Goal: Check status: Check status

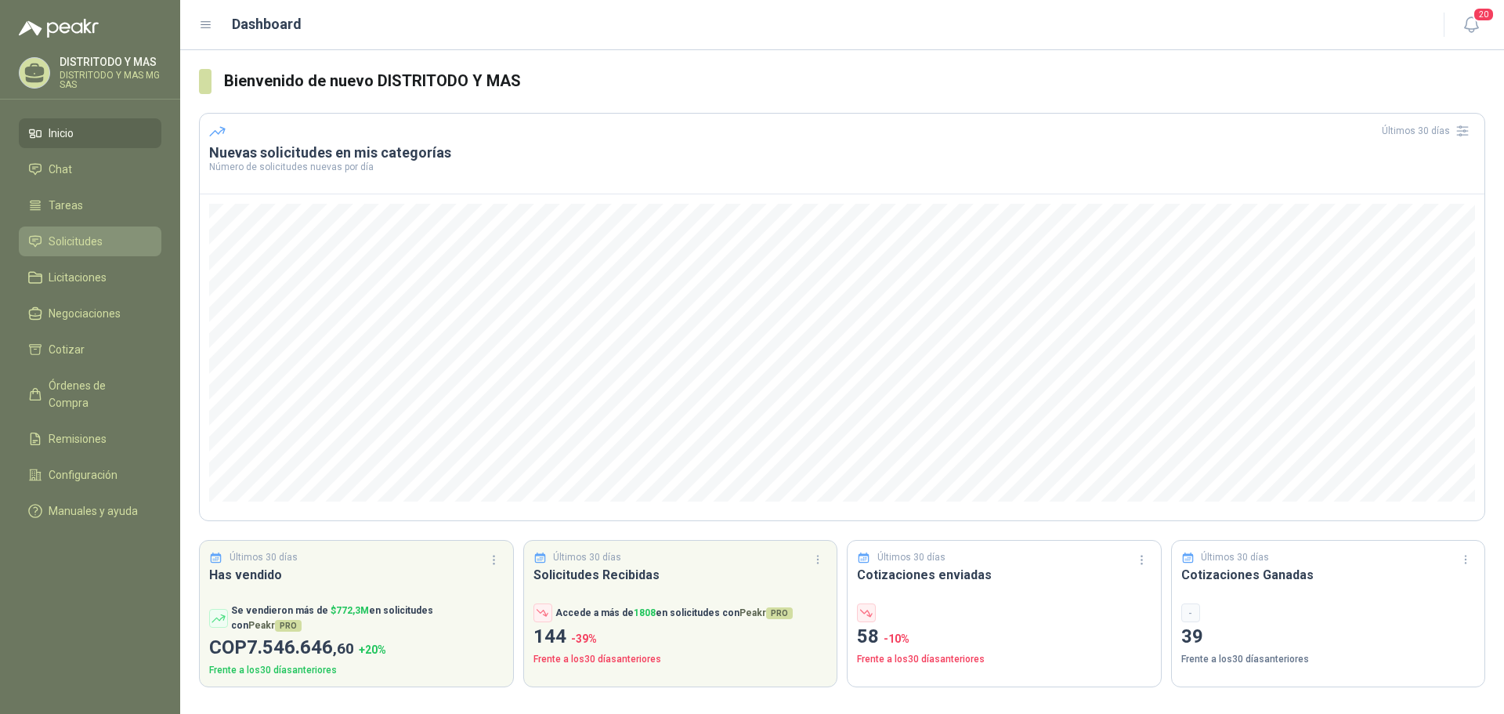
click at [76, 234] on span "Solicitudes" at bounding box center [76, 241] width 54 height 17
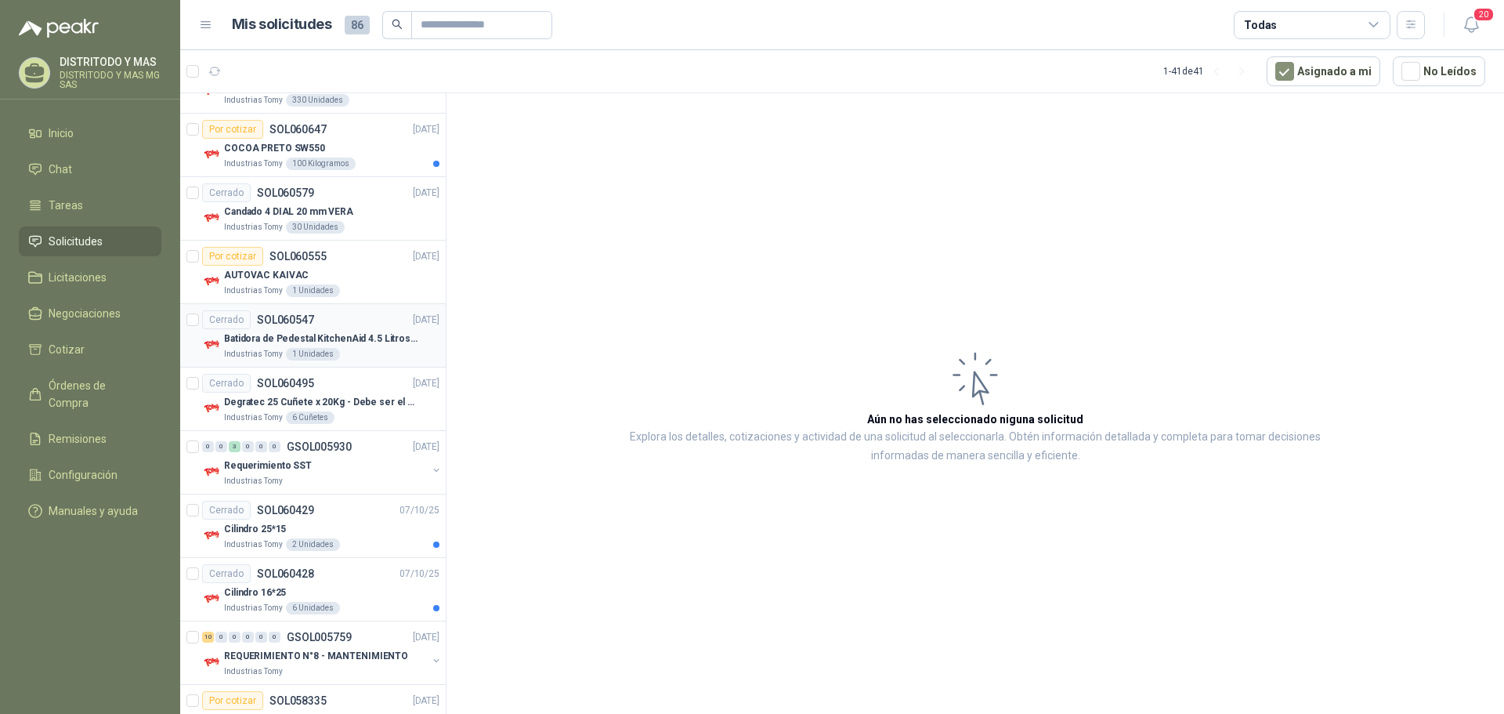
scroll to position [392, 0]
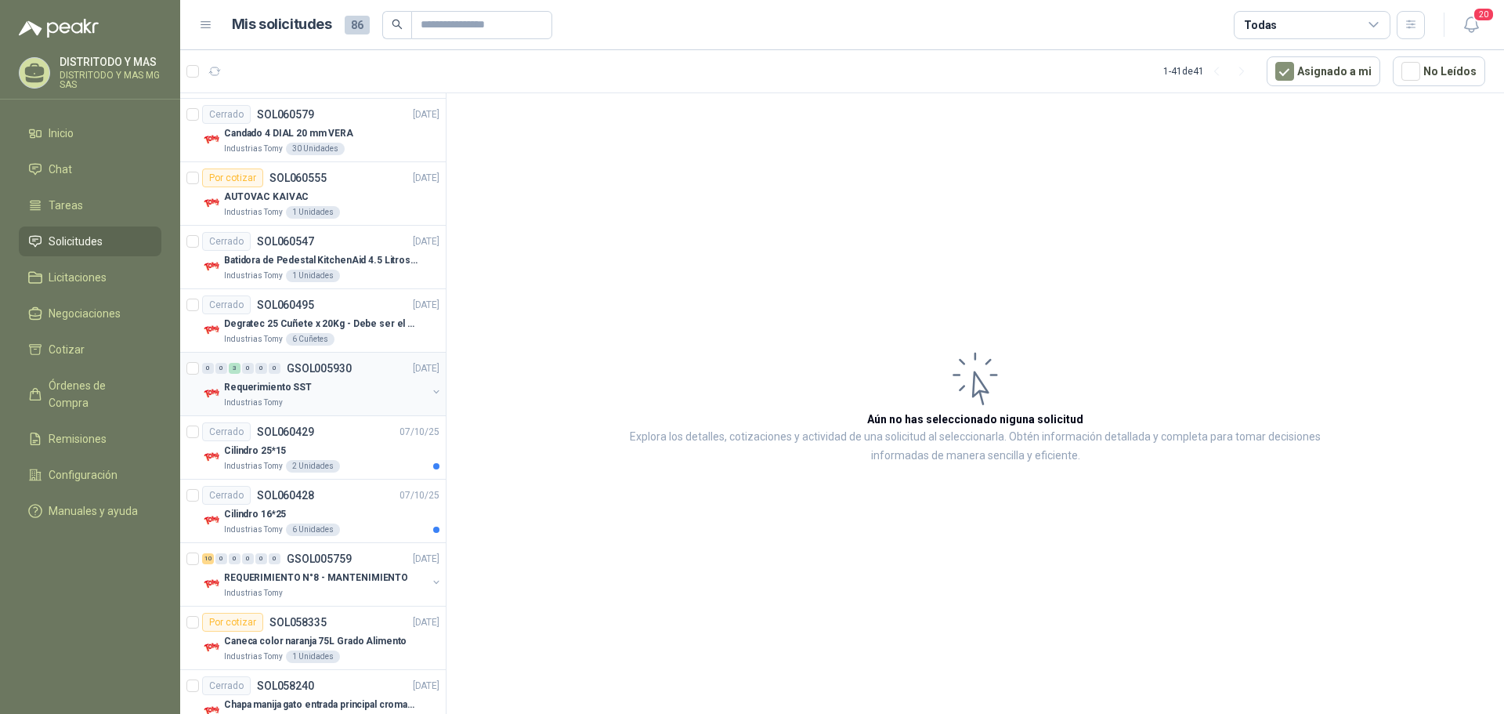
click at [262, 408] on p "Industrias Tomy" at bounding box center [253, 402] width 59 height 13
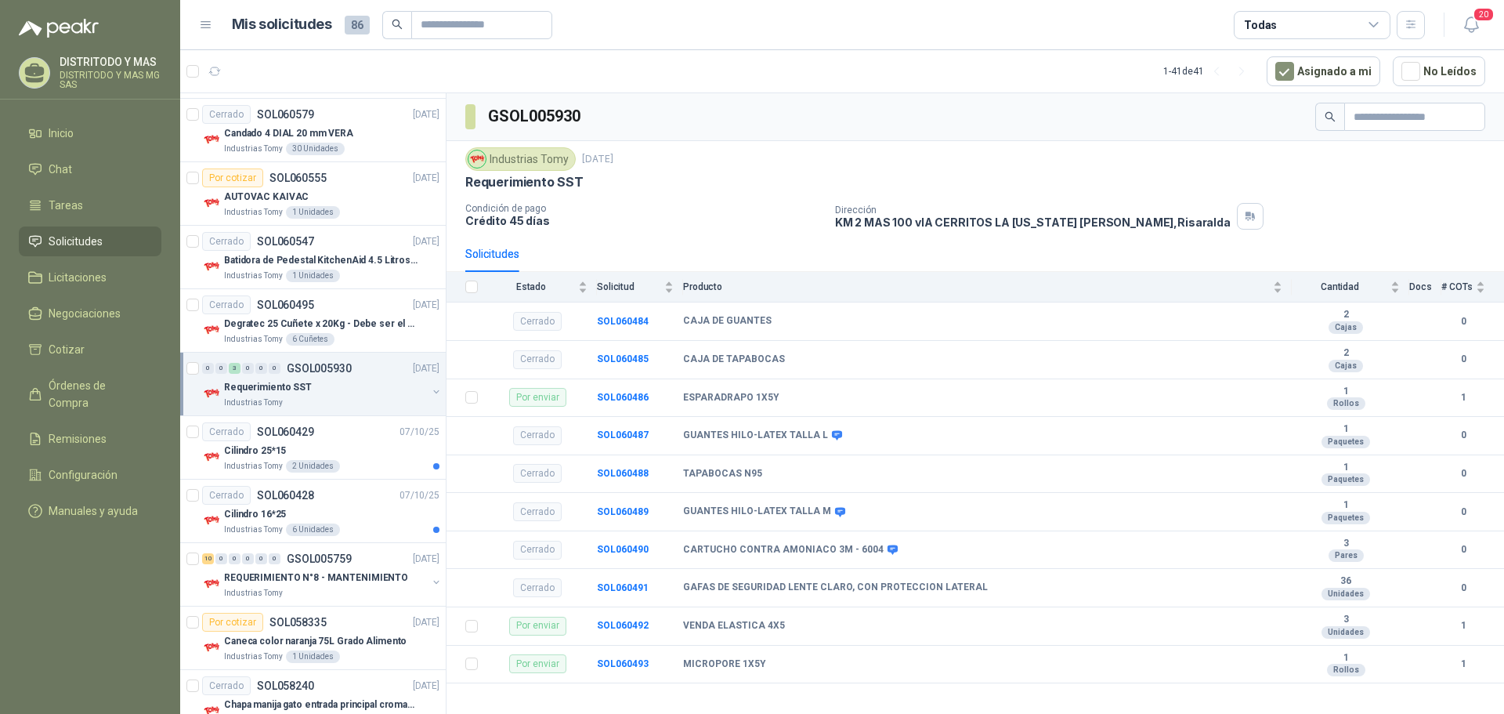
click at [262, 396] on p "Industrias Tomy" at bounding box center [253, 402] width 59 height 13
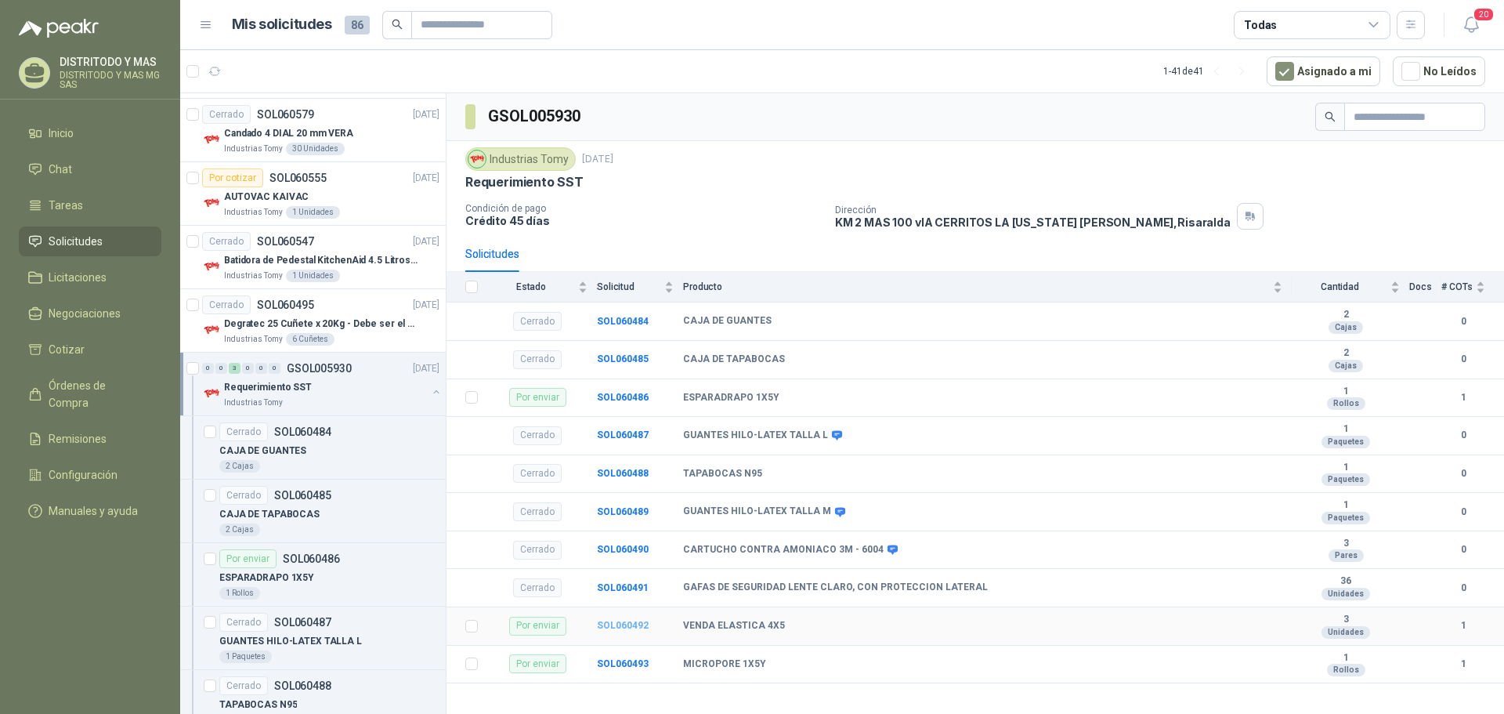
click at [639, 625] on b "SOL060492" at bounding box center [623, 625] width 52 height 11
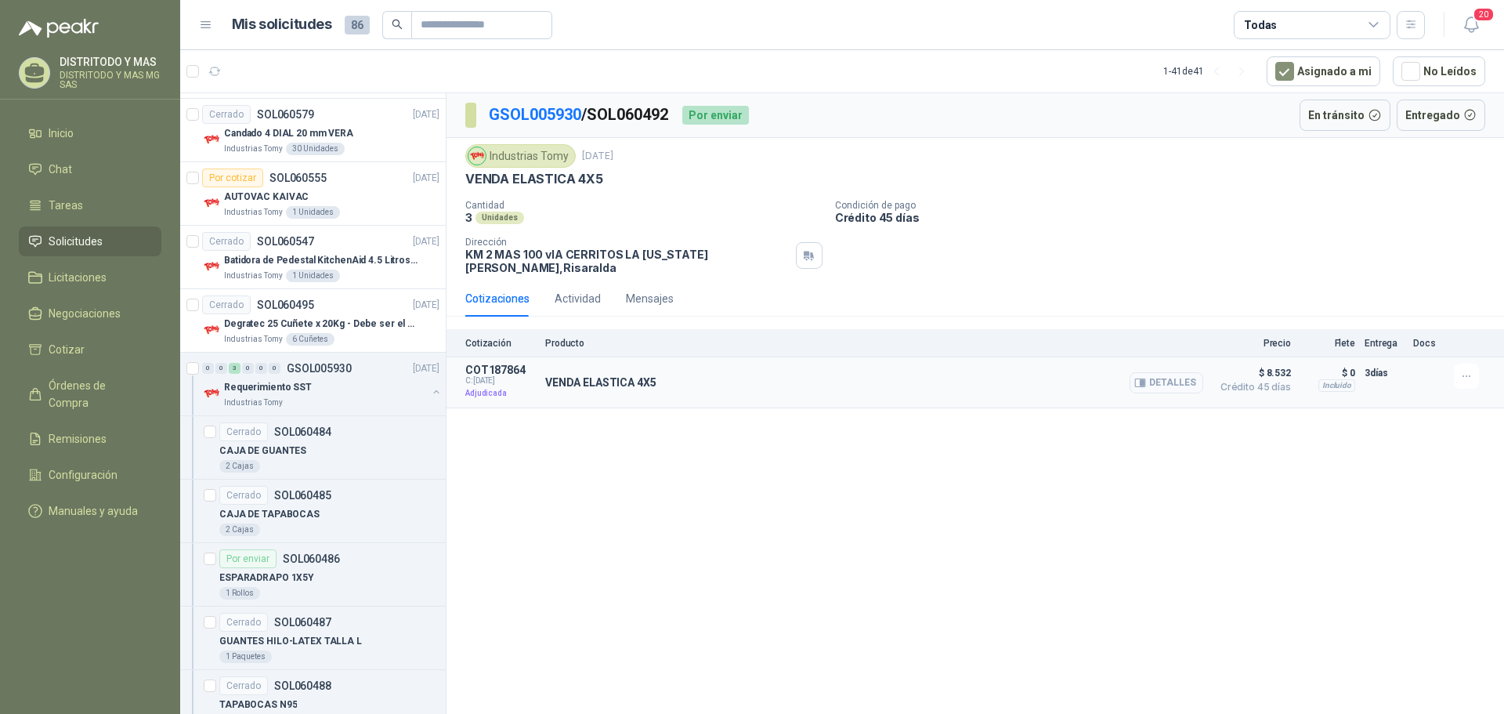
click at [1173, 373] on button "Detalles" at bounding box center [1167, 382] width 74 height 21
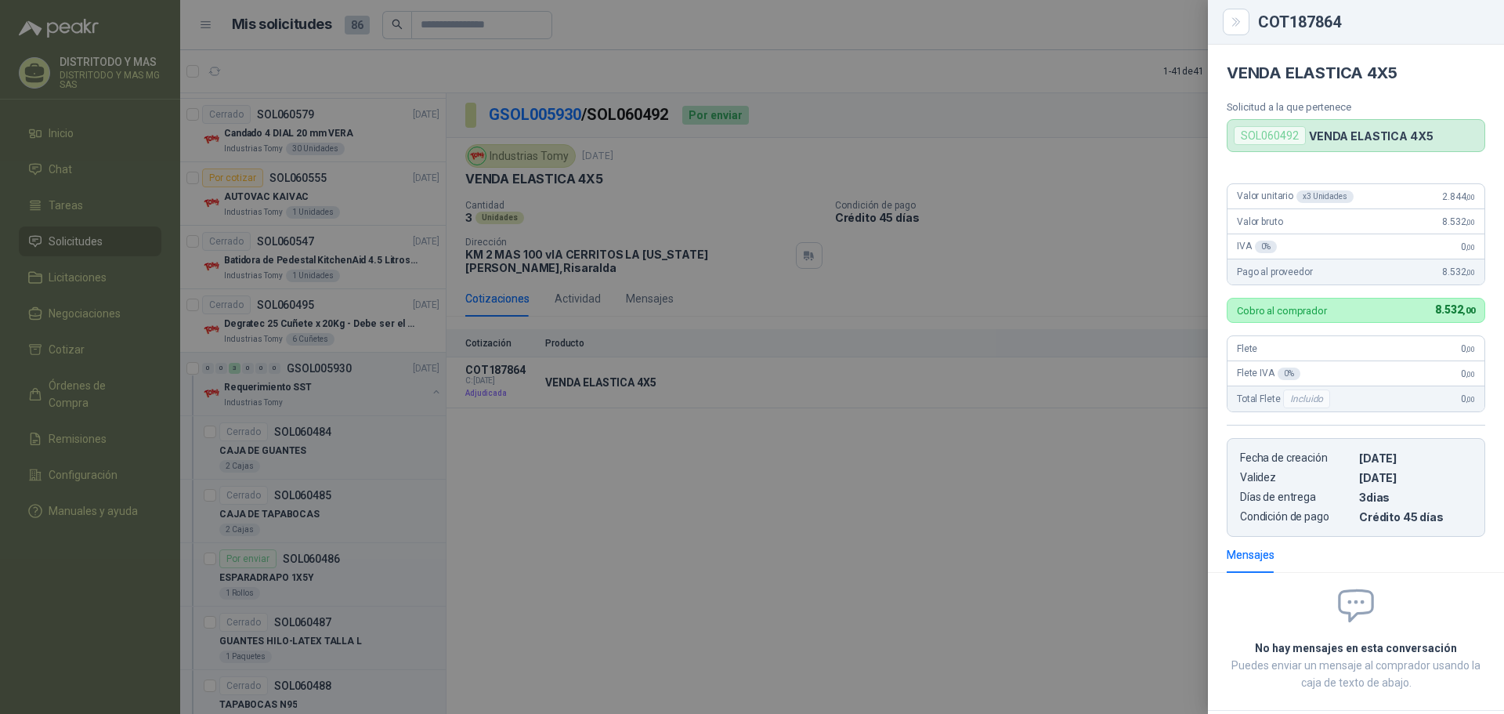
scroll to position [75, 0]
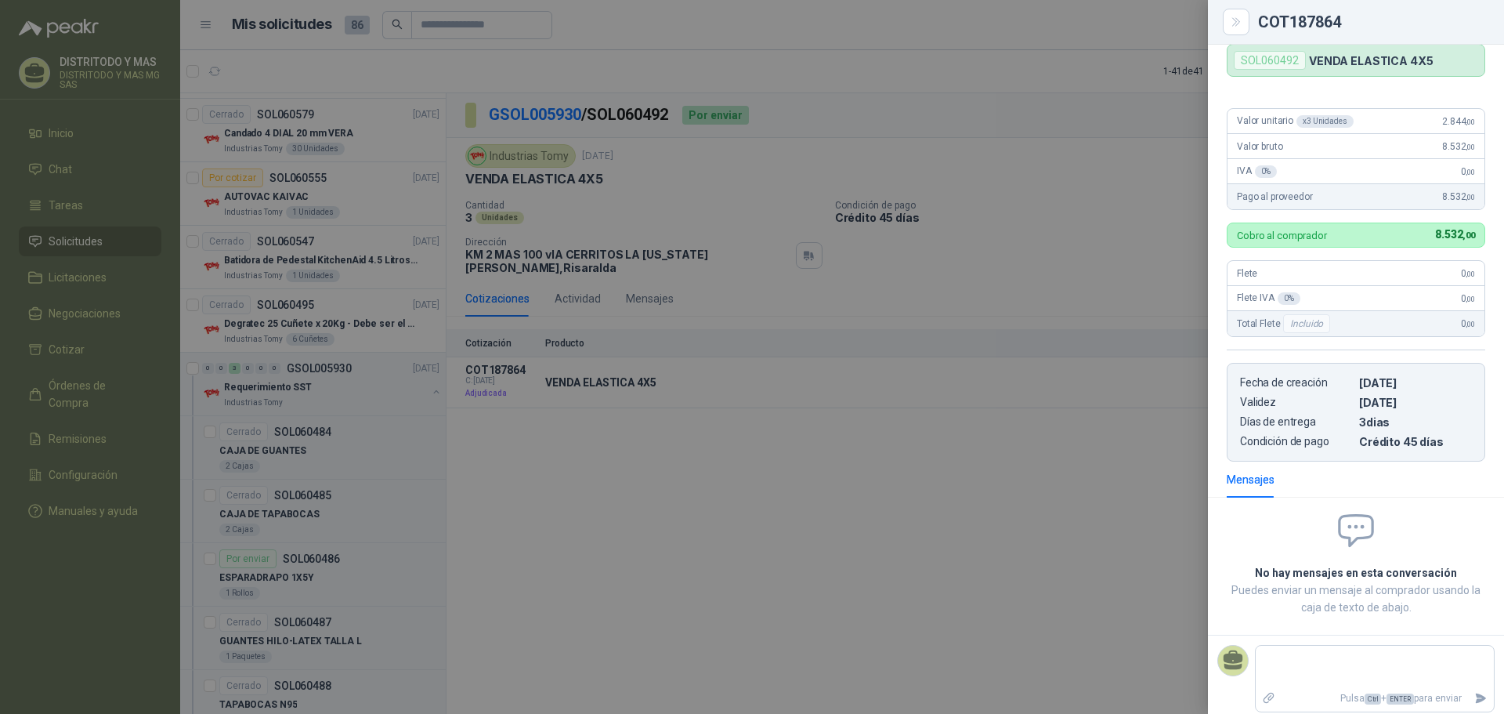
drag, startPoint x: 618, startPoint y: 168, endPoint x: 491, endPoint y: 118, distance: 136.5
click at [618, 169] on div at bounding box center [752, 357] width 1504 height 714
